Goal: Information Seeking & Learning: Learn about a topic

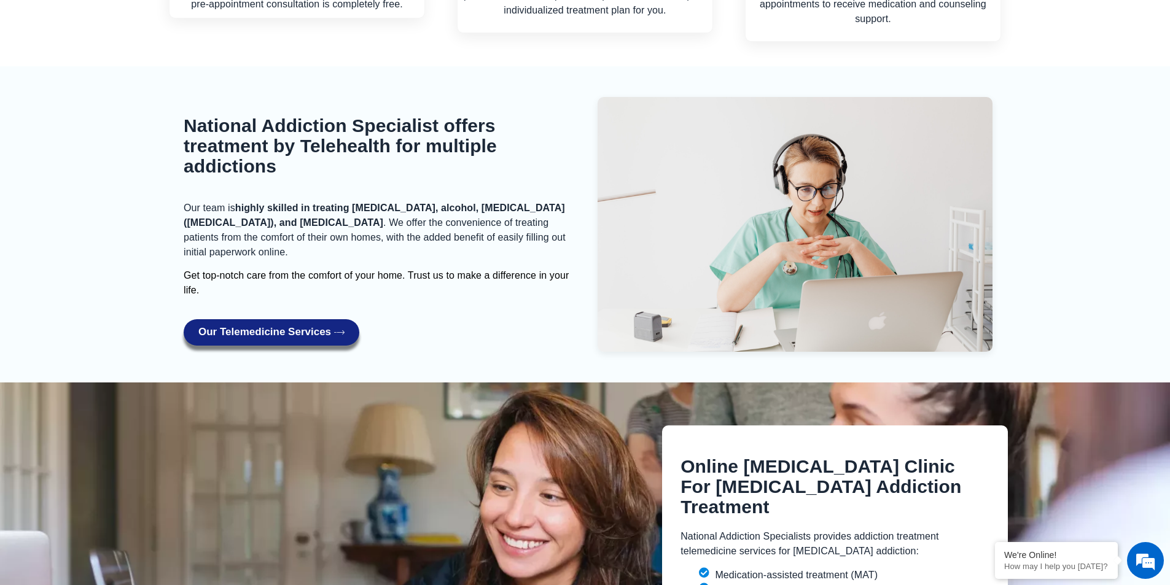
scroll to position [1843, 0]
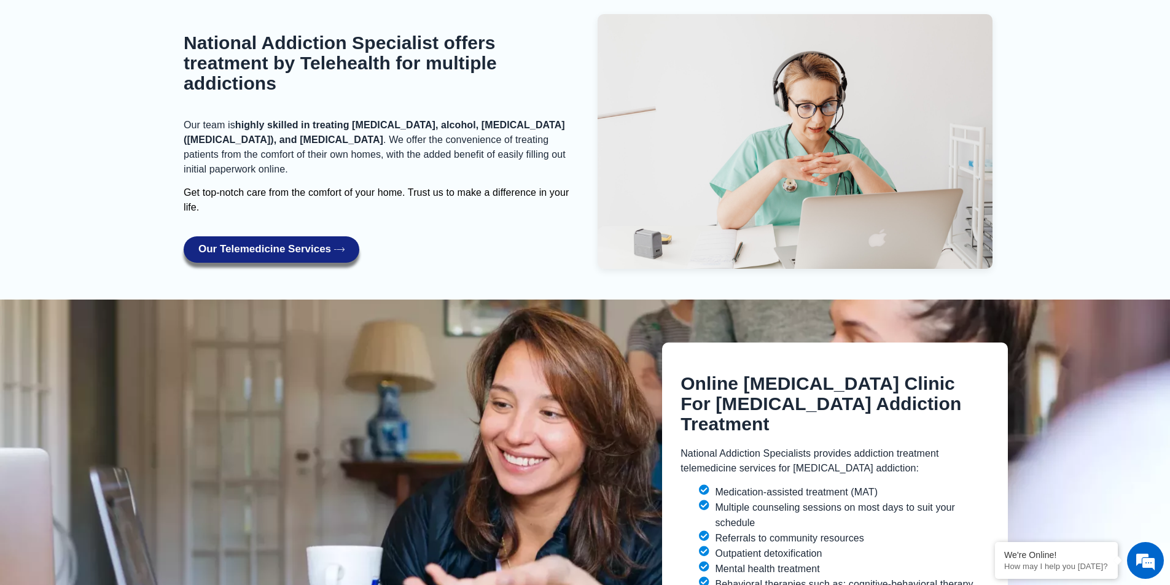
click at [289, 244] on span "Our Telemedicine Services" at bounding box center [264, 250] width 133 height 12
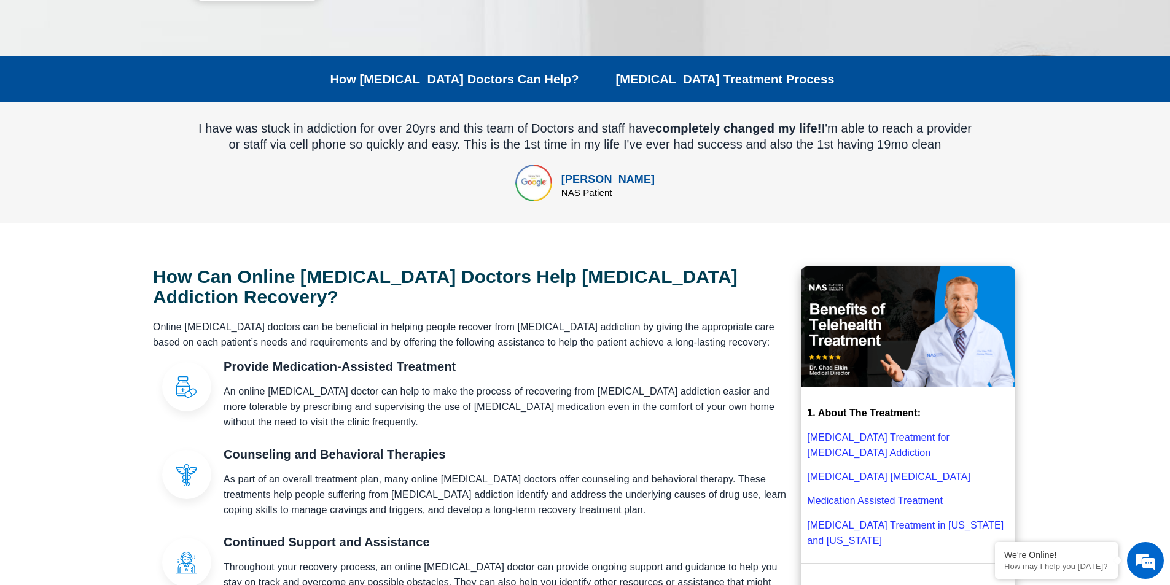
scroll to position [246, 0]
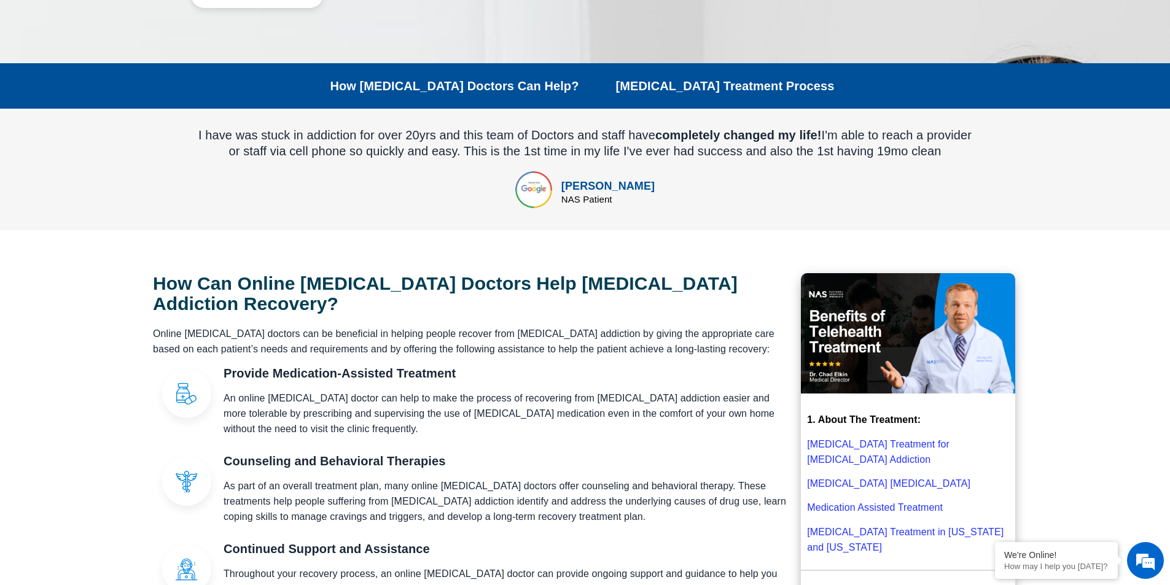
click at [859, 442] on link "Suboxone Treatment for Opioid Addiction" at bounding box center [878, 452] width 143 height 26
